Goal: Task Accomplishment & Management: Use online tool/utility

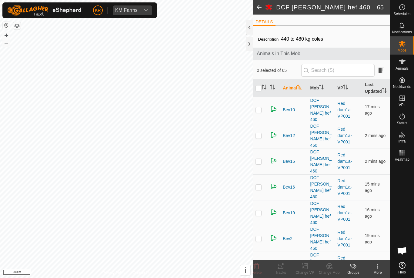
click at [260, 91] on input "checkbox" at bounding box center [258, 88] width 6 height 6
checkbox input "true"
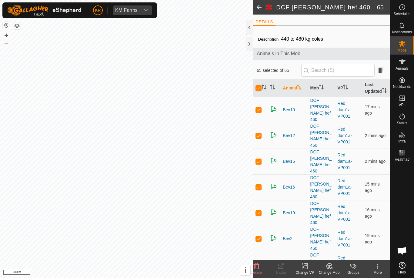
checkbox input "true"
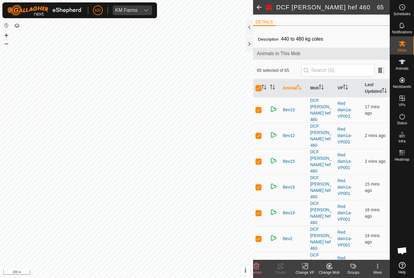
checkbox input "true"
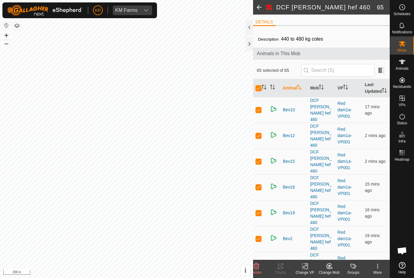
checkbox input "true"
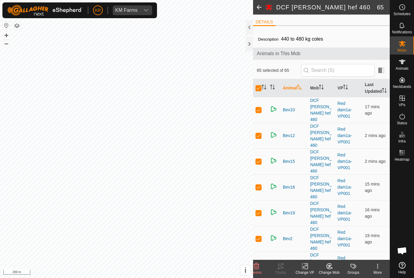
checkbox input "true"
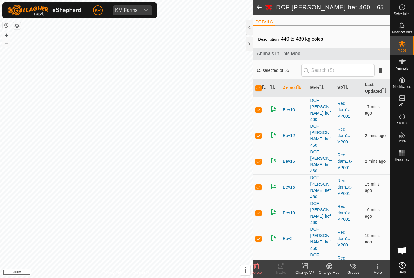
checkbox input "true"
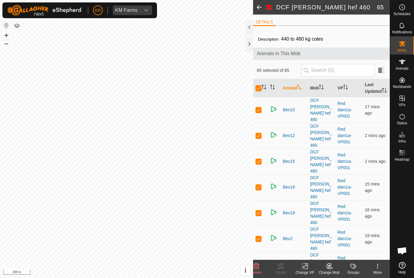
checkbox input "true"
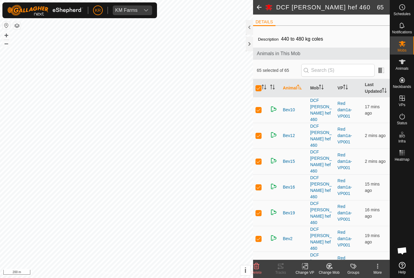
checkbox input "true"
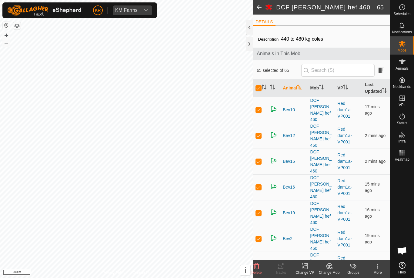
checkbox input "true"
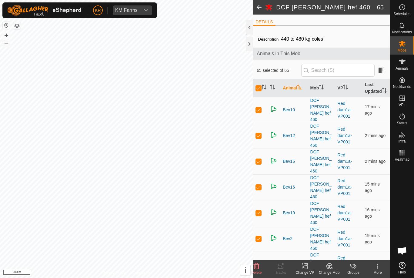
checkbox input "true"
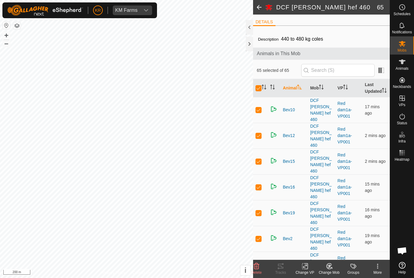
checkbox input "true"
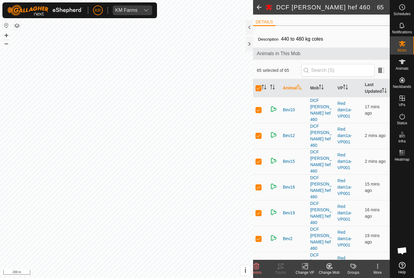
checkbox input "true"
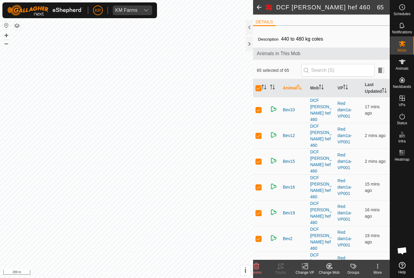
checkbox input "true"
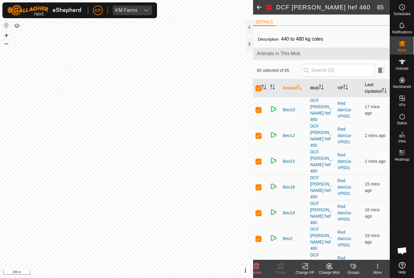
checkbox input "true"
click at [409, 44] on div "Mobs" at bounding box center [402, 45] width 24 height 18
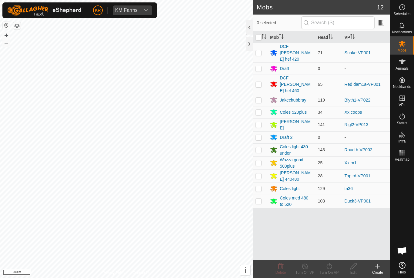
click at [258, 82] on p-checkbox at bounding box center [258, 84] width 6 height 5
checkbox input "true"
click at [333, 272] on div "Turn On VP" at bounding box center [329, 272] width 24 height 5
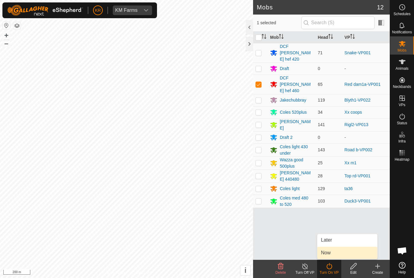
click at [339, 254] on link "Now" at bounding box center [347, 253] width 60 height 12
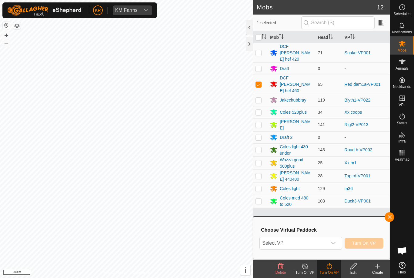
click at [326, 244] on span "Select VP" at bounding box center [293, 243] width 67 height 12
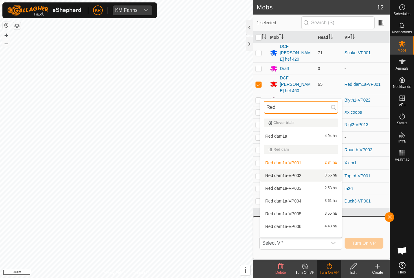
type input "Red"
click at [327, 178] on div "Red dam1a-VP002 3.55 ha" at bounding box center [301, 175] width 75 height 7
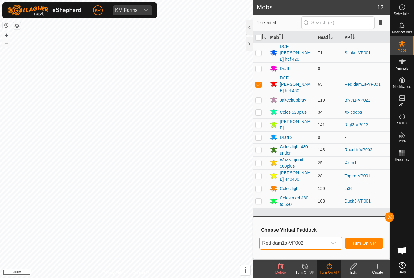
click at [370, 245] on span "Turn On VP" at bounding box center [364, 243] width 24 height 5
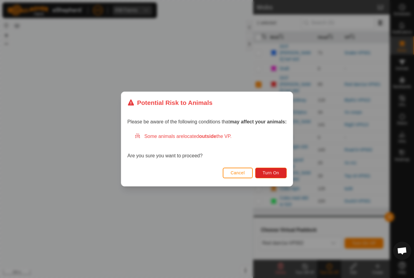
click at [285, 174] on button "Turn On" at bounding box center [271, 173] width 32 height 11
